Goal: Task Accomplishment & Management: Manage account settings

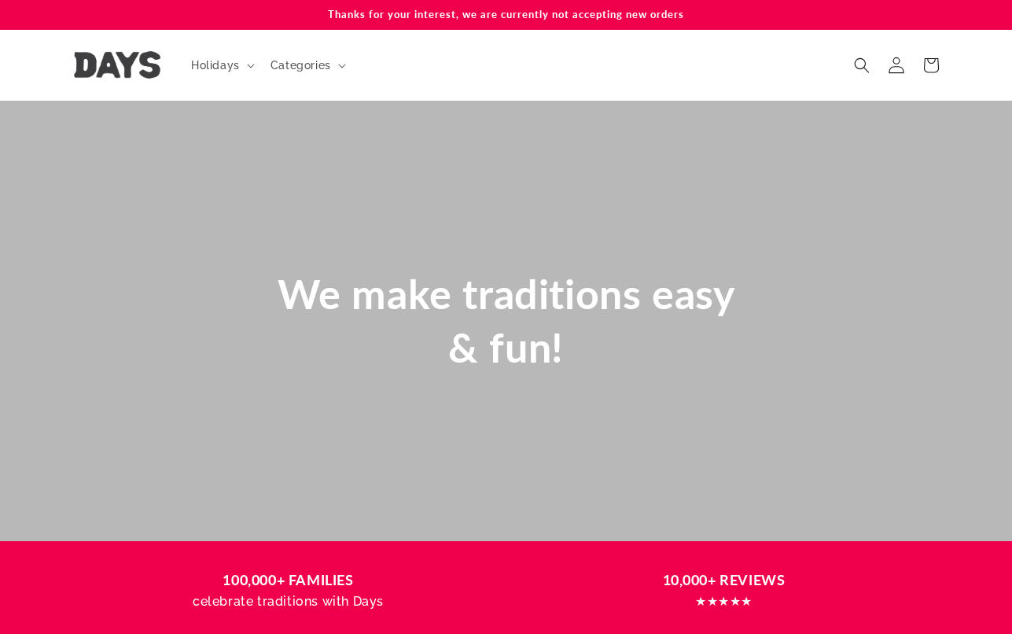
click at [895, 56] on link "Log in" at bounding box center [896, 65] width 35 height 35
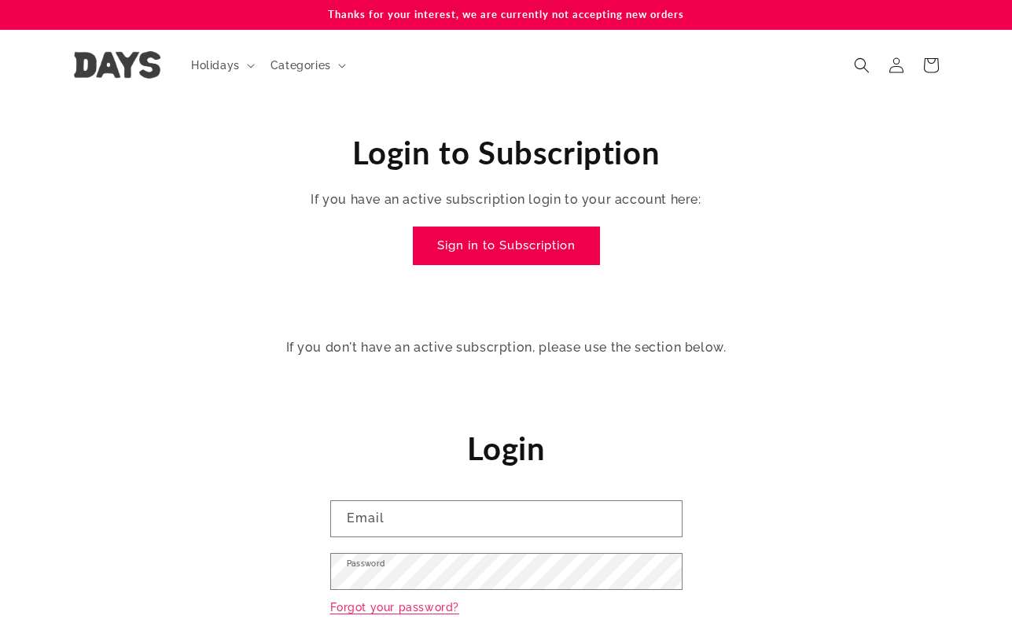
click at [480, 241] on link "Sign in to Subscription" at bounding box center [507, 245] width 186 height 37
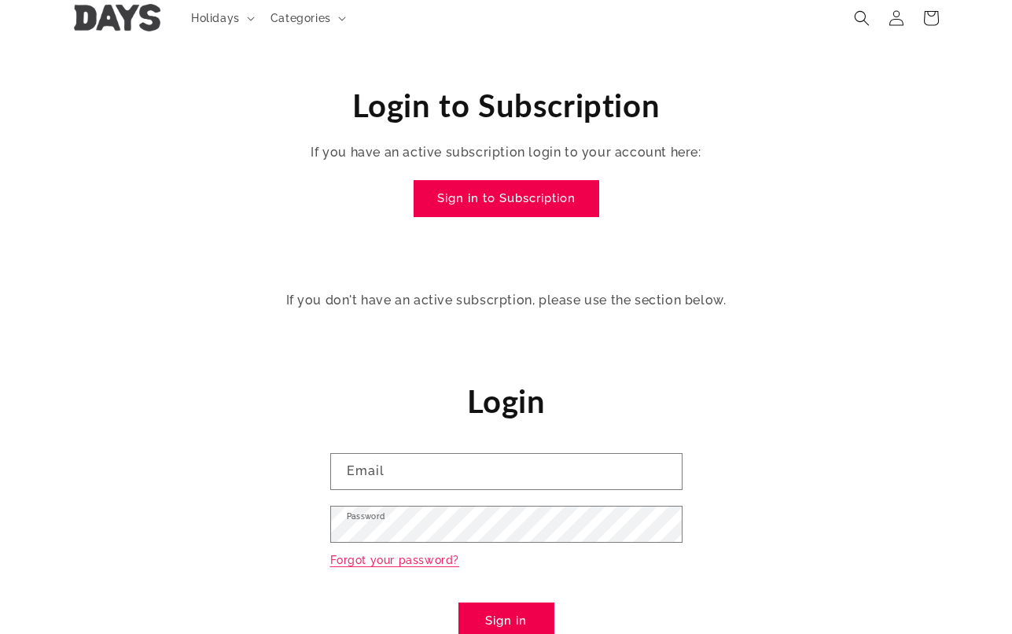
scroll to position [51, 0]
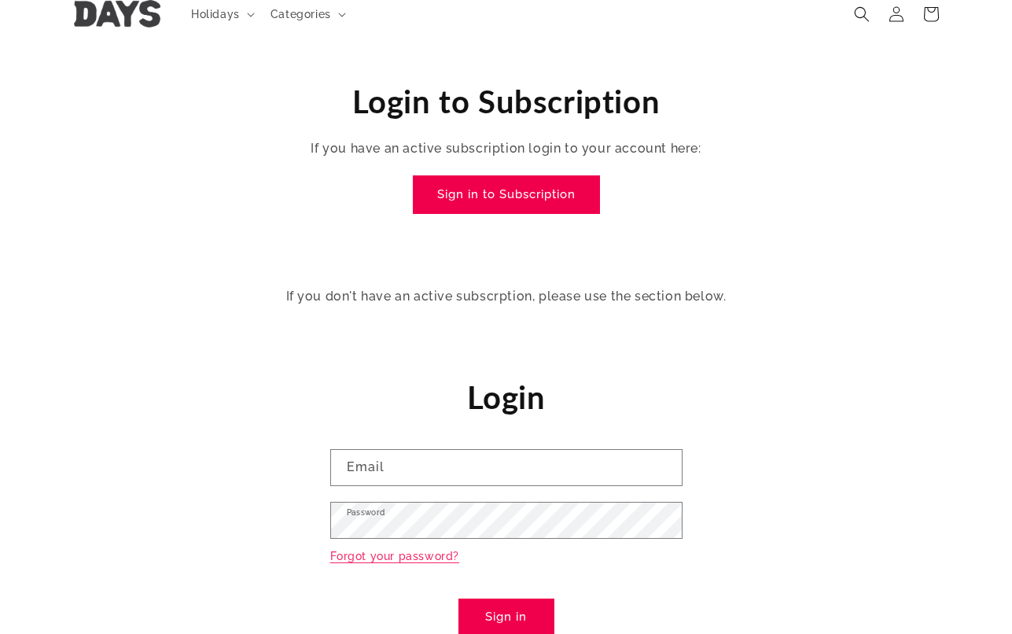
click at [487, 187] on link "Sign in to Subscription" at bounding box center [507, 194] width 186 height 37
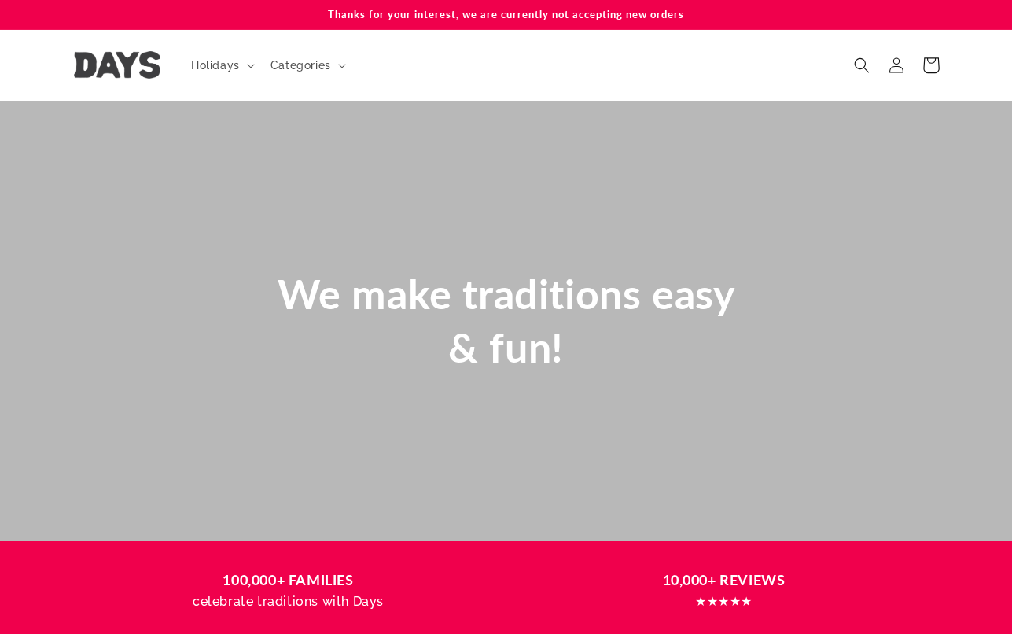
scroll to position [0, 1012]
click at [898, 62] on icon at bounding box center [896, 65] width 15 height 16
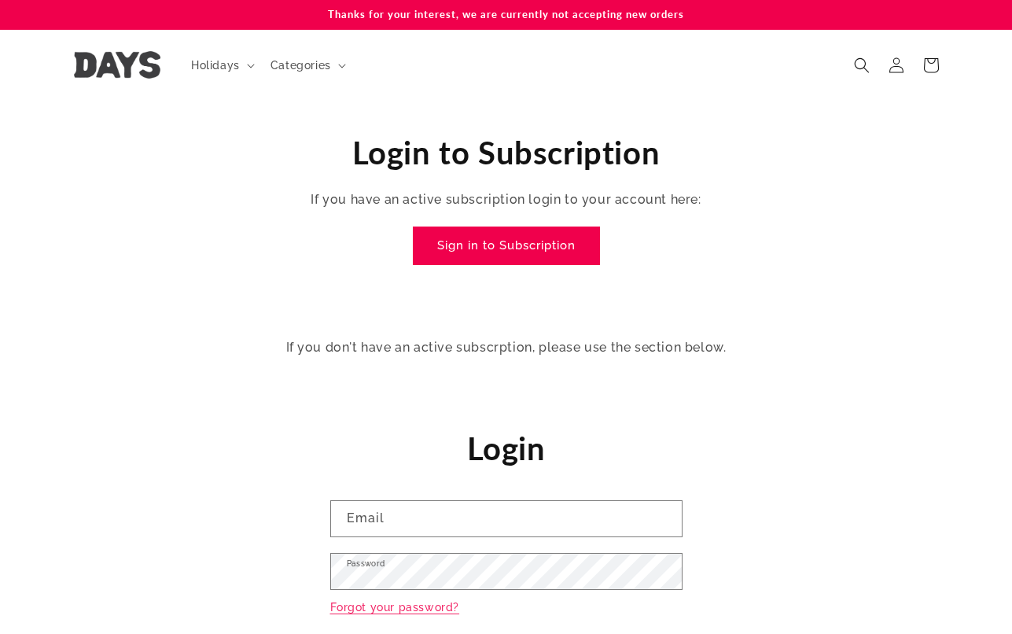
click at [517, 242] on link "Sign in to Subscription" at bounding box center [507, 245] width 186 height 37
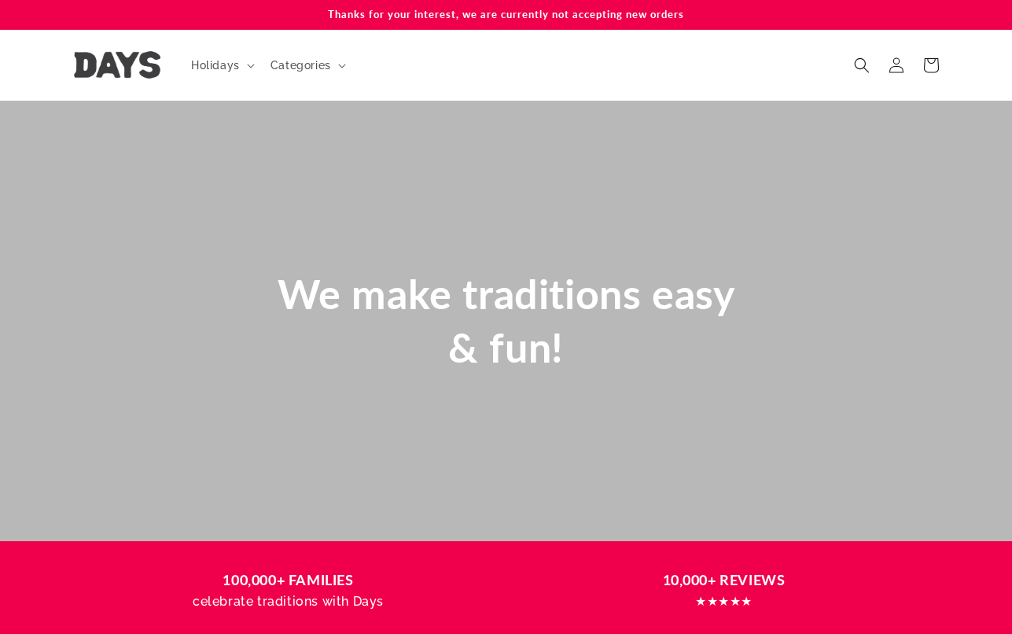
scroll to position [0, 1012]
click at [897, 65] on icon at bounding box center [896, 65] width 17 height 17
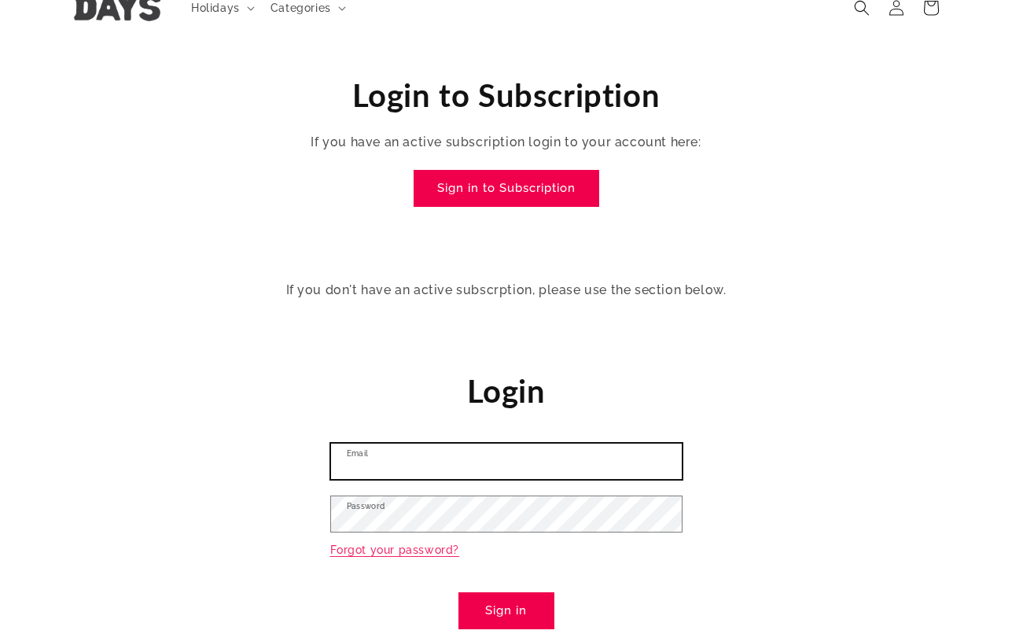
scroll to position [62, 0]
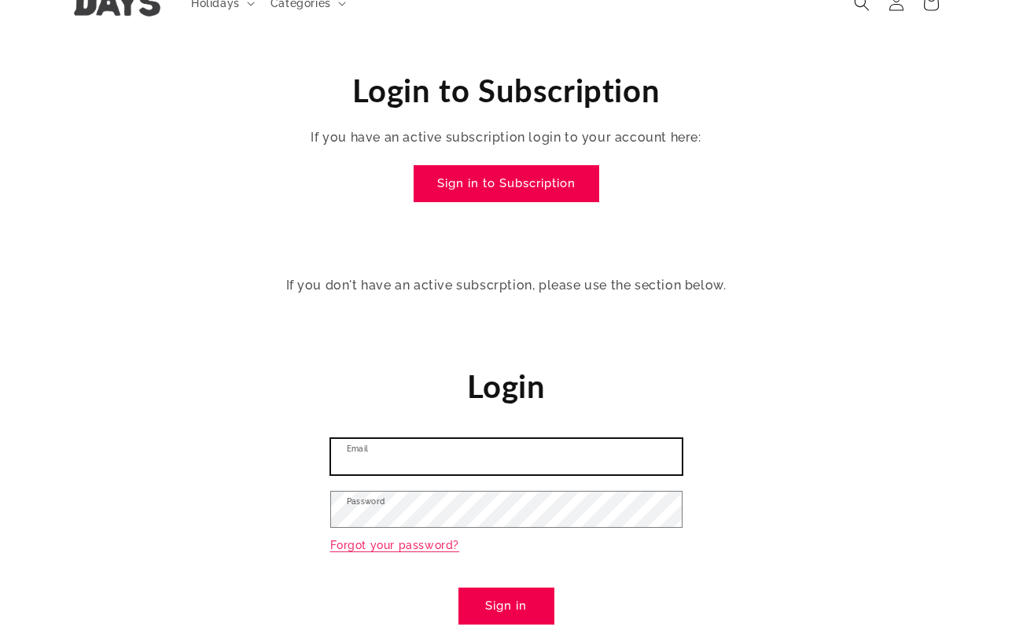
click at [408, 457] on input "Email" at bounding box center [506, 456] width 351 height 35
type input "**********"
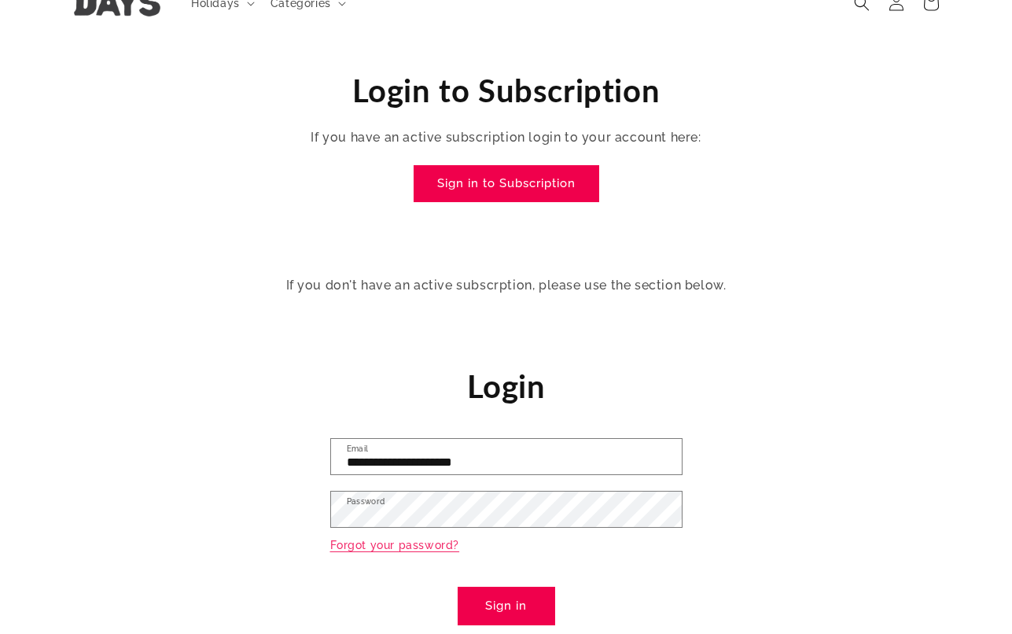
click at [499, 603] on button "Sign in" at bounding box center [506, 605] width 96 height 37
